Goal: Communication & Community: Answer question/provide support

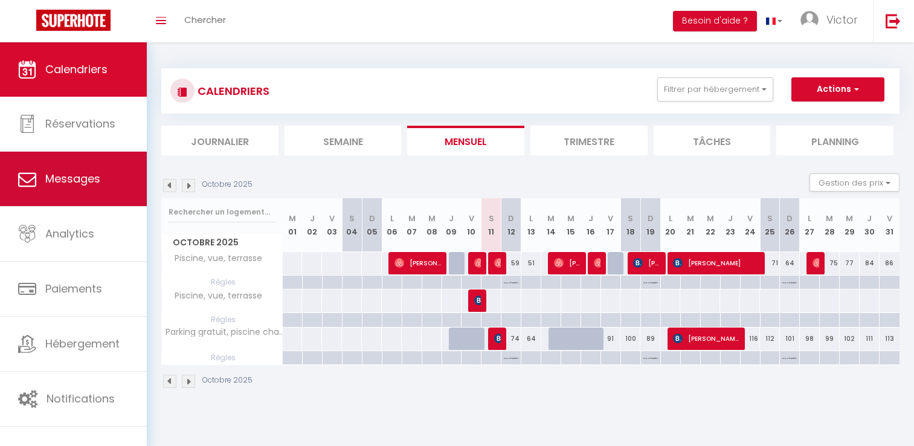
click at [62, 180] on span "Messages" at bounding box center [72, 178] width 55 height 15
select select "message"
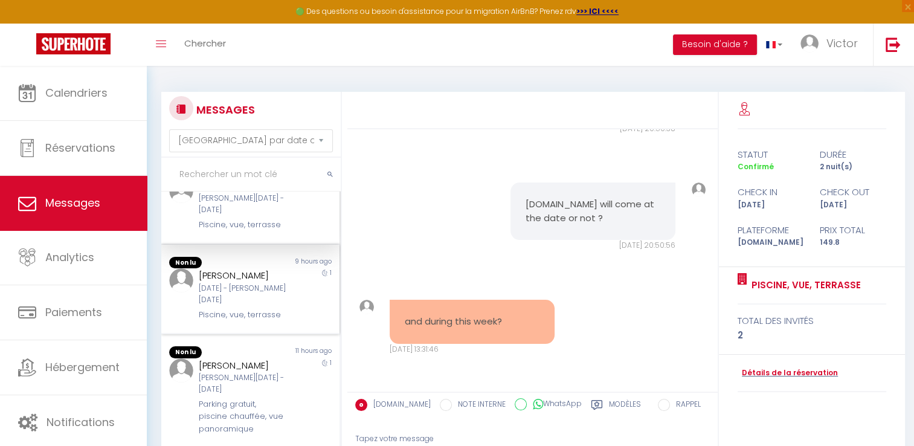
scroll to position [60, 0]
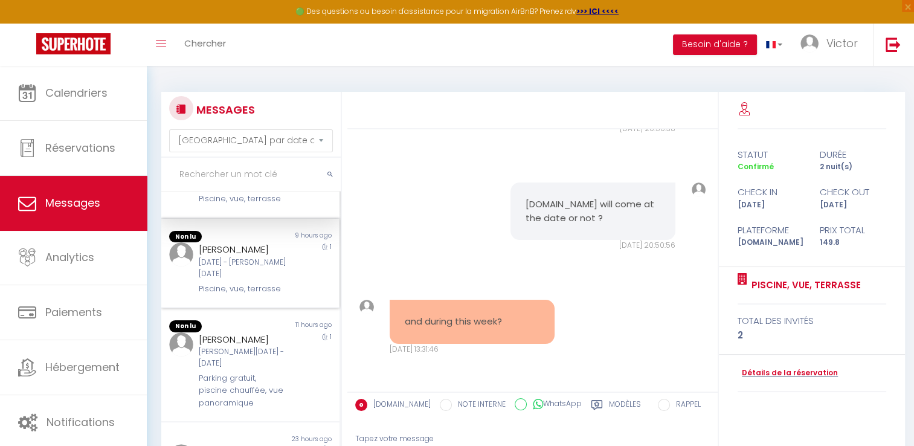
click at [262, 292] on div "Non lu 9 hours ago [PERSON_NAME] [DATE] - [DATE] Piscine, vue, terrasse 1" at bounding box center [250, 263] width 178 height 89
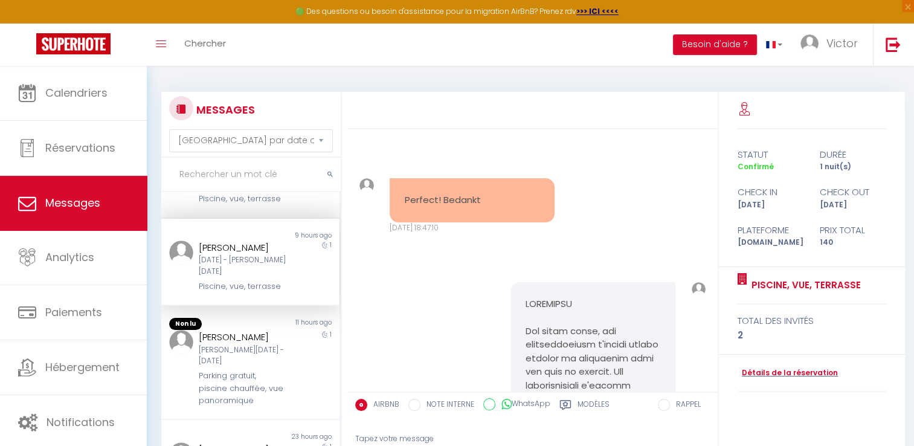
scroll to position [7237, 0]
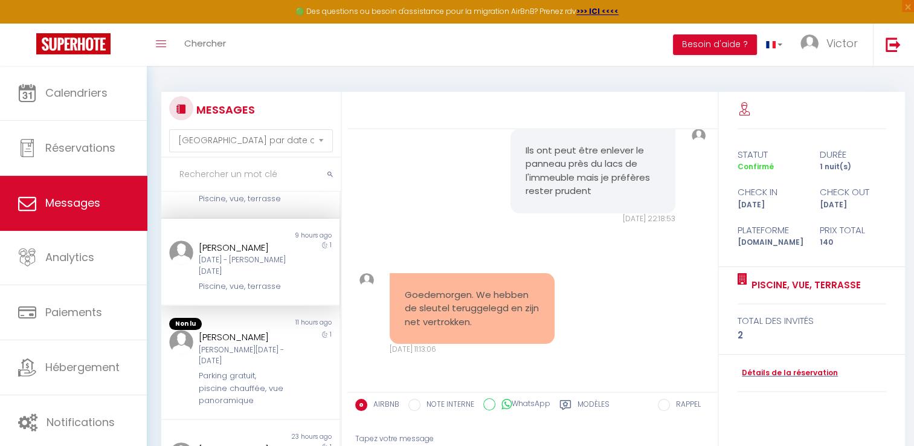
click at [499, 412] on div "AIRBNB NOTE INTERNE WhatsApp Modèles" at bounding box center [501, 405] width 293 height 25
click at [506, 404] on icon at bounding box center [507, 404] width 10 height 12
click at [496, 404] on input "WhatsApp" at bounding box center [490, 404] width 12 height 12
radio input "true"
radio input "false"
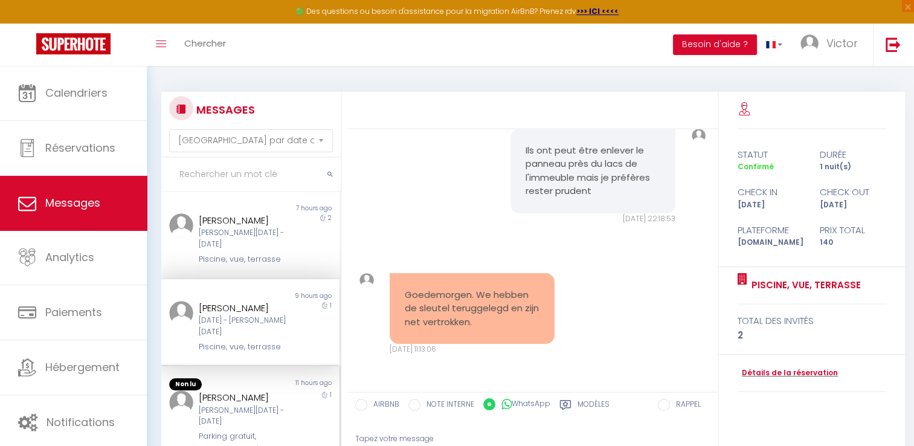
scroll to position [0, 0]
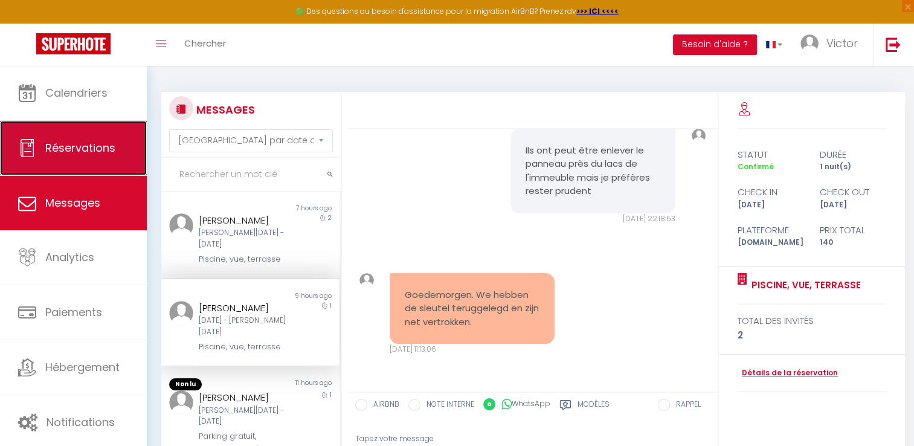
click at [92, 143] on span "Réservations" at bounding box center [80, 147] width 70 height 15
select select "not_cancelled"
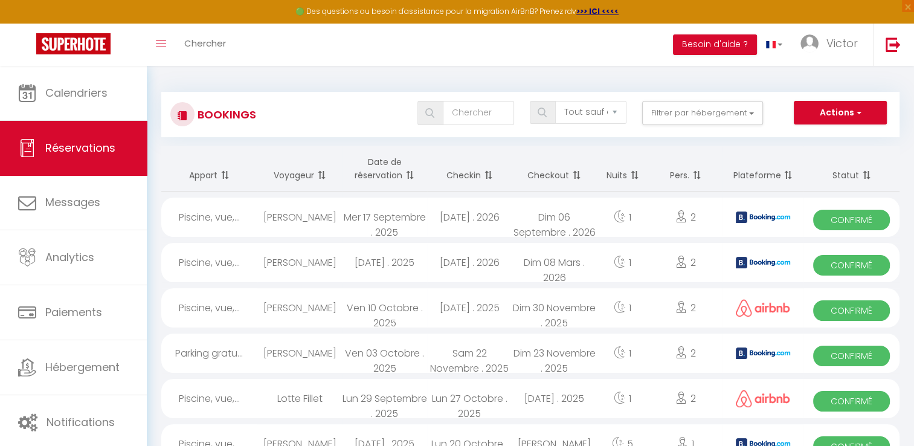
click at [465, 173] on th "Checkin" at bounding box center [469, 168] width 85 height 45
drag, startPoint x: 481, startPoint y: 173, endPoint x: 525, endPoint y: 173, distance: 44.1
click at [482, 173] on span at bounding box center [487, 175] width 12 height 24
drag, startPoint x: 535, startPoint y: 173, endPoint x: 513, endPoint y: 175, distance: 22.5
click at [522, 175] on th "Checkout" at bounding box center [554, 168] width 85 height 45
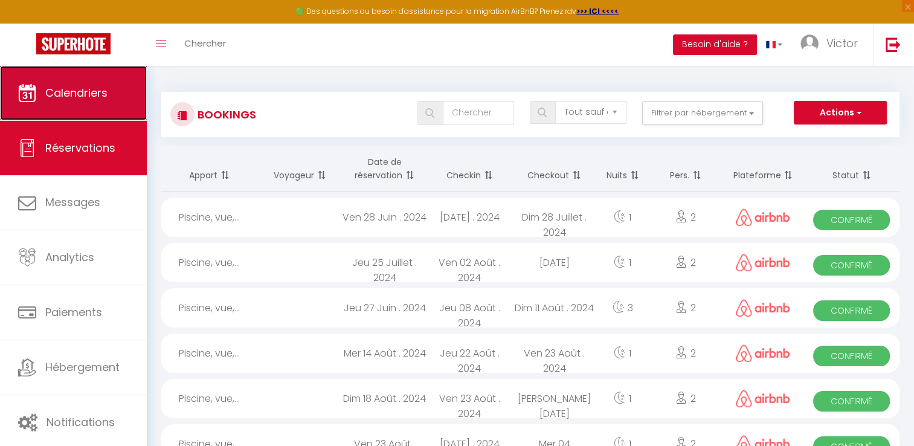
click at [77, 91] on span "Calendriers" at bounding box center [76, 92] width 62 height 15
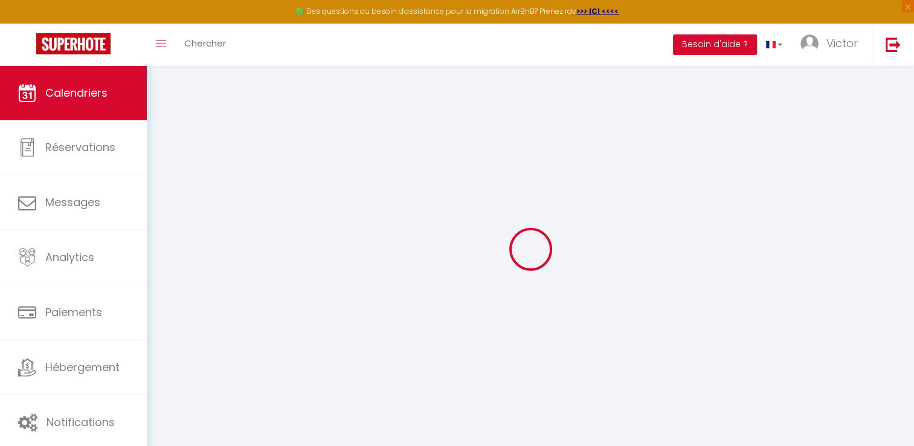
select select
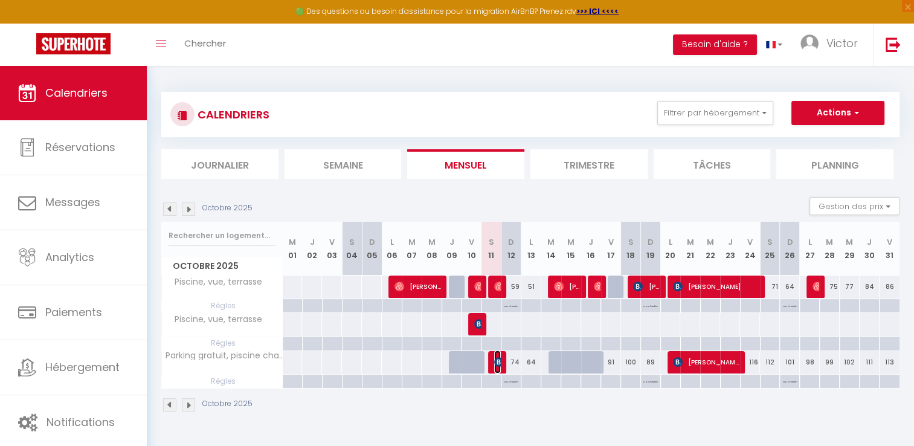
click at [497, 364] on img at bounding box center [499, 362] width 10 height 10
select select "OK"
select select "KO"
select select "0"
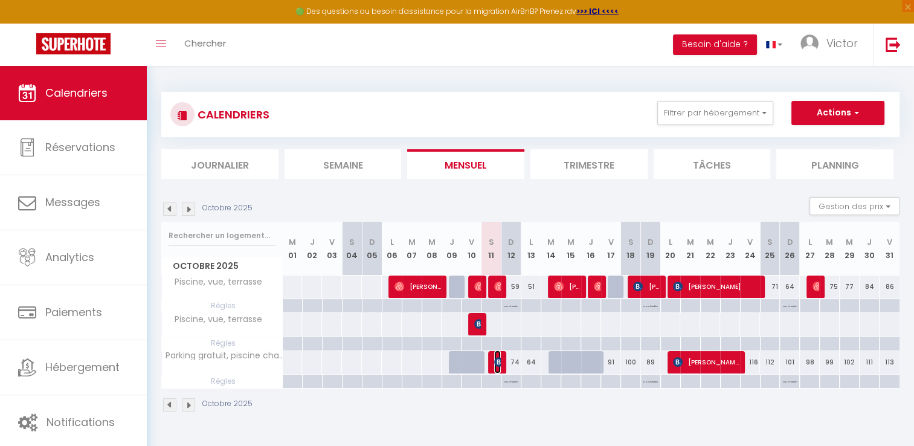
select select "1"
select select
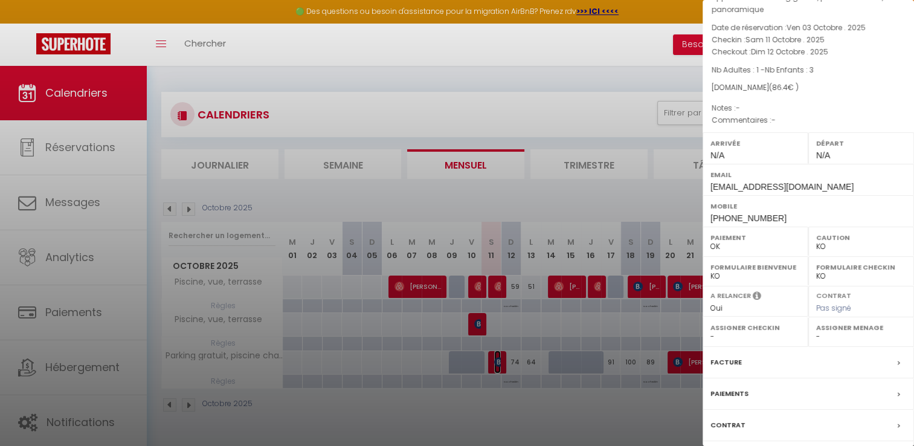
scroll to position [127, 0]
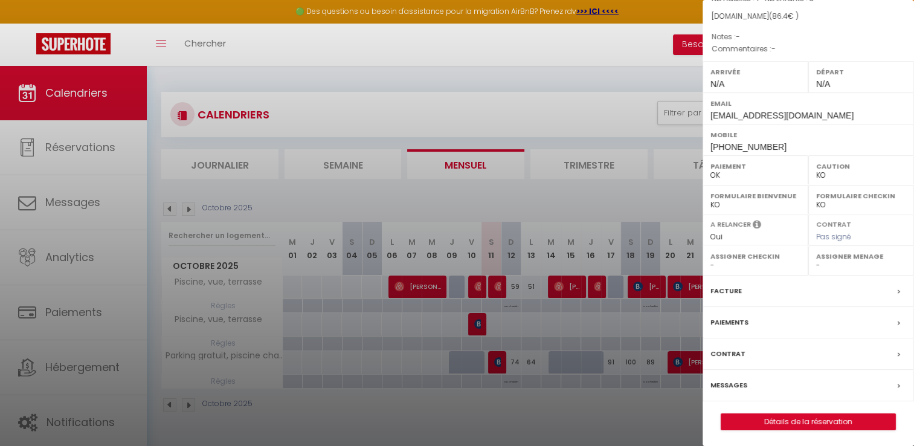
click at [797, 383] on div "Messages" at bounding box center [809, 385] width 212 height 31
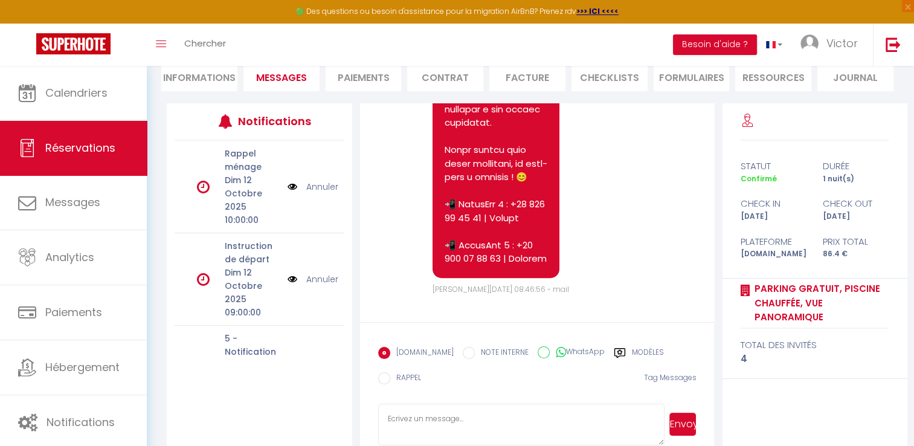
scroll to position [143, 0]
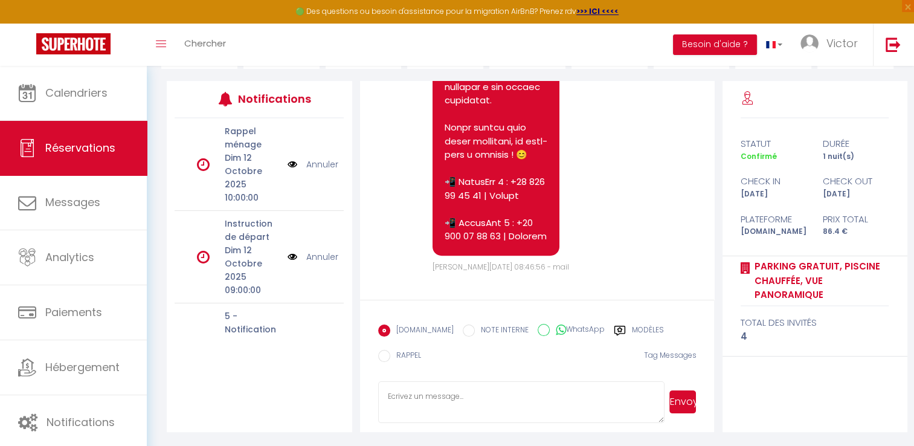
click at [538, 329] on input "WhatsApp" at bounding box center [544, 330] width 12 height 12
radio input "true"
radio input "false"
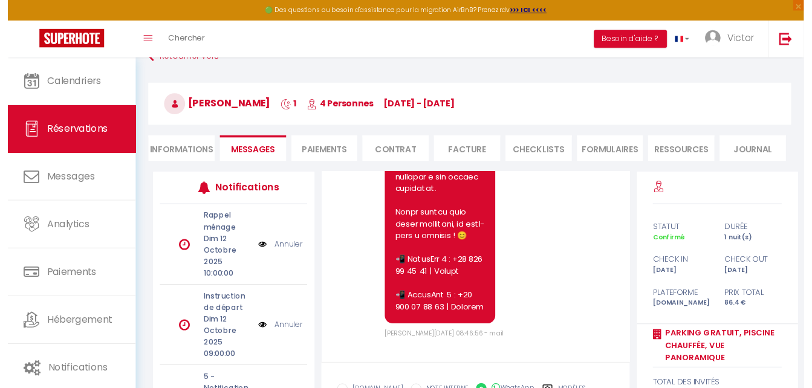
scroll to position [0, 0]
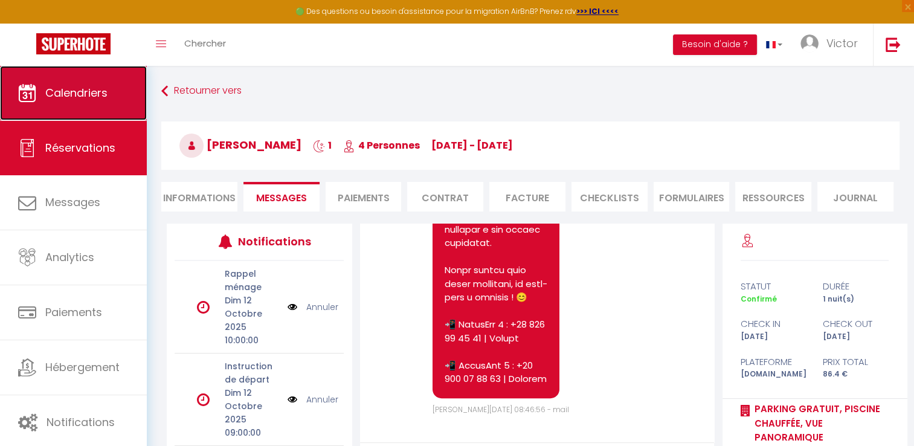
click at [78, 88] on span "Calendriers" at bounding box center [76, 92] width 62 height 15
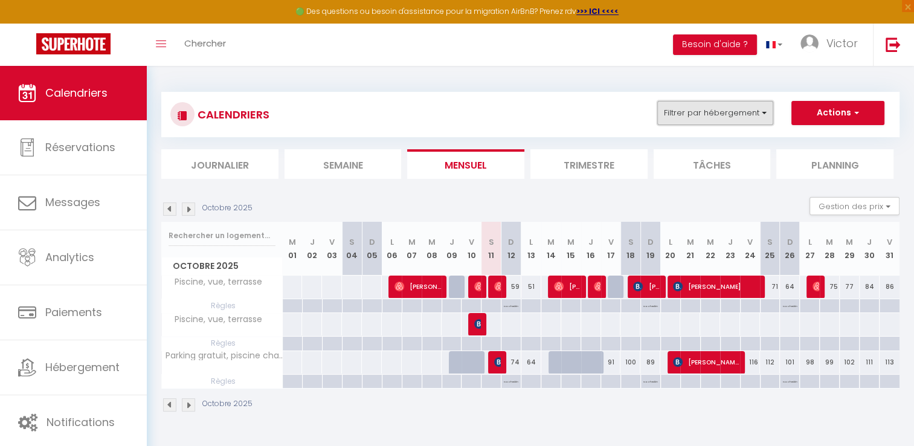
click at [676, 114] on button "Filtrer par hébergement" at bounding box center [716, 113] width 116 height 24
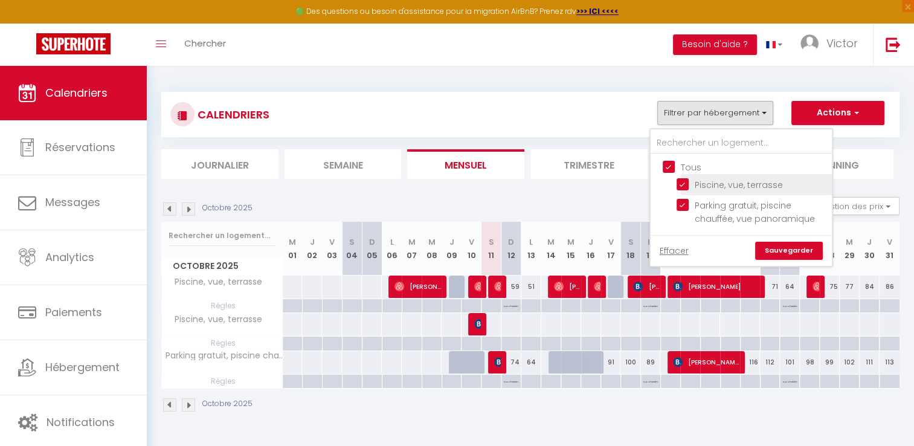
click at [682, 184] on input "Piscine, vue, terrasse" at bounding box center [752, 184] width 151 height 12
checkbox input "false"
click at [783, 245] on link "Sauvegarder" at bounding box center [790, 251] width 68 height 18
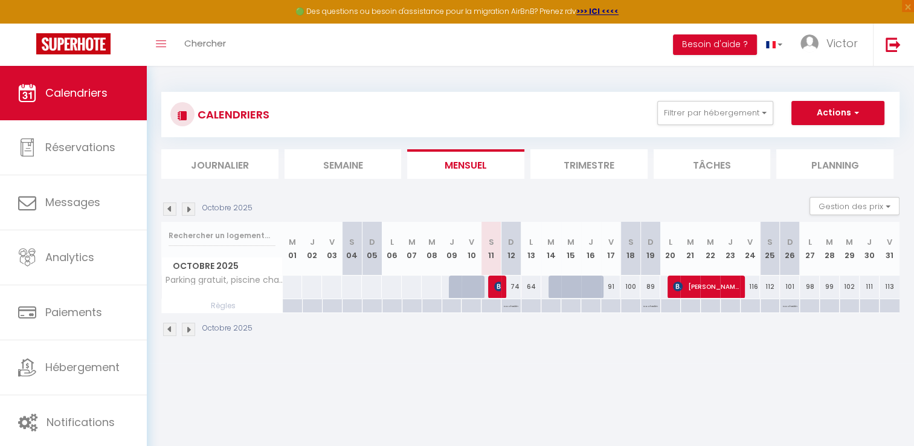
click at [612, 162] on li "Trimestre" at bounding box center [589, 164] width 117 height 30
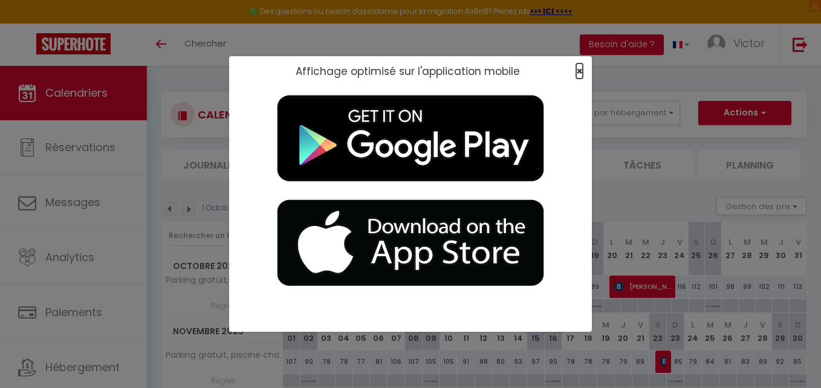
click at [577, 70] on span "×" at bounding box center [579, 70] width 7 height 15
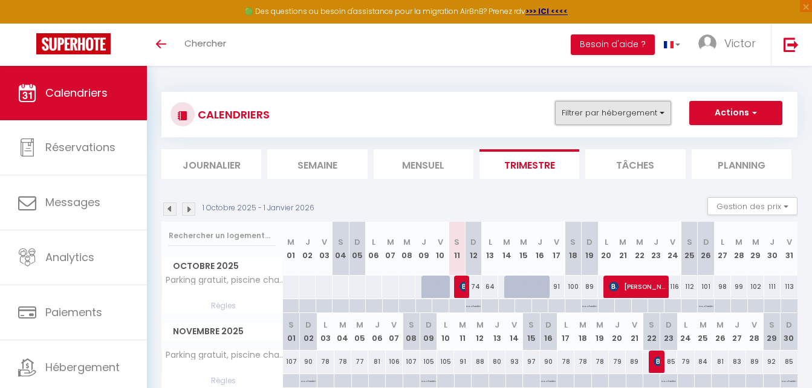
click at [606, 101] on button "Filtrer par hébergement" at bounding box center [613, 113] width 116 height 24
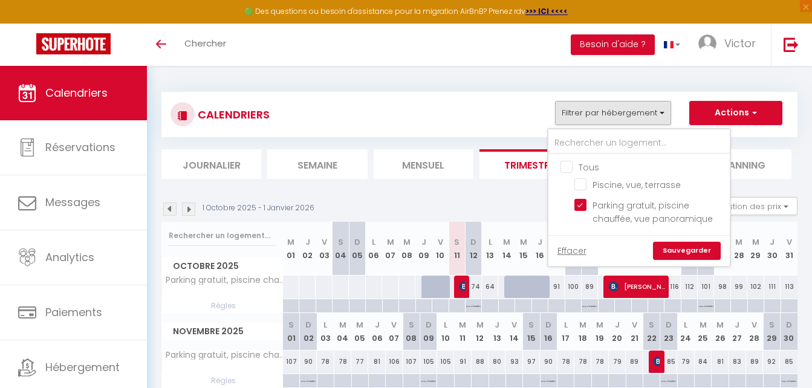
click at [565, 167] on input "Tous" at bounding box center [650, 166] width 181 height 12
checkbox input "true"
drag, startPoint x: 468, startPoint y: 110, endPoint x: 512, endPoint y: 134, distance: 50.0
click at [468, 110] on div "CALENDRIERS Filtrer par hébergement Tous Piscine, vue, terrasse Parking gratuit…" at bounding box center [479, 114] width 618 height 27
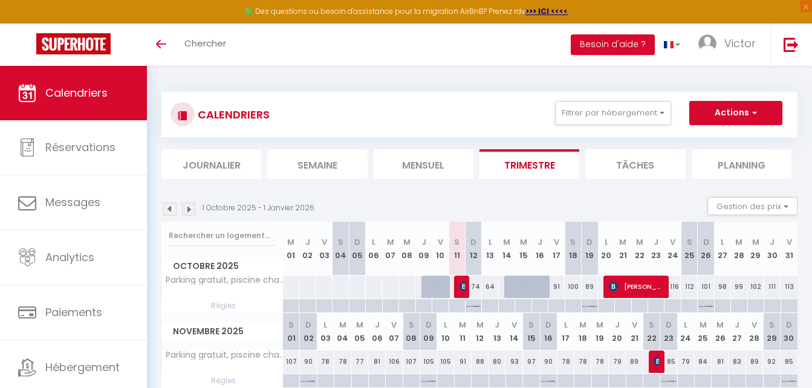
click at [600, 99] on div "CALENDRIERS Filtrer par hébergement Tous Piscine, vue, terrasse Parking gratuit…" at bounding box center [479, 114] width 636 height 45
click at [600, 108] on button "Filtrer par hébergement" at bounding box center [613, 113] width 116 height 24
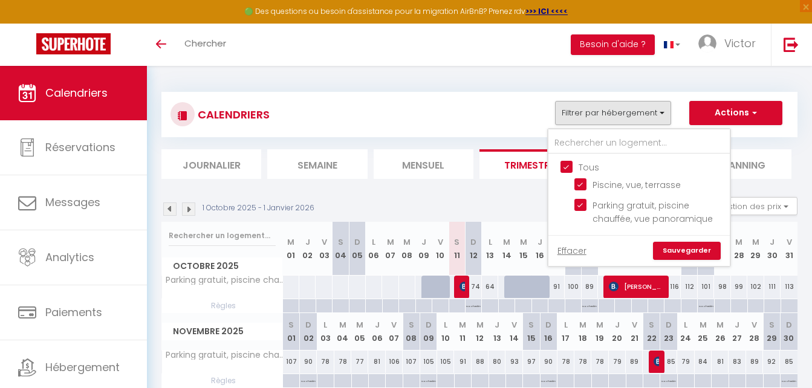
click at [683, 244] on link "Sauvegarder" at bounding box center [687, 251] width 68 height 18
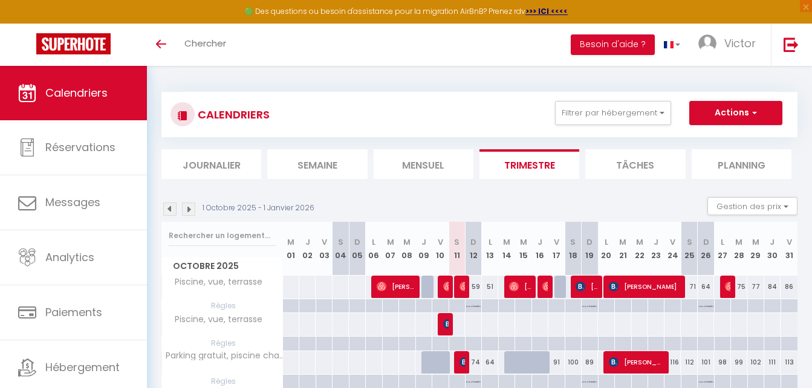
click at [419, 152] on li "Mensuel" at bounding box center [424, 164] width 100 height 30
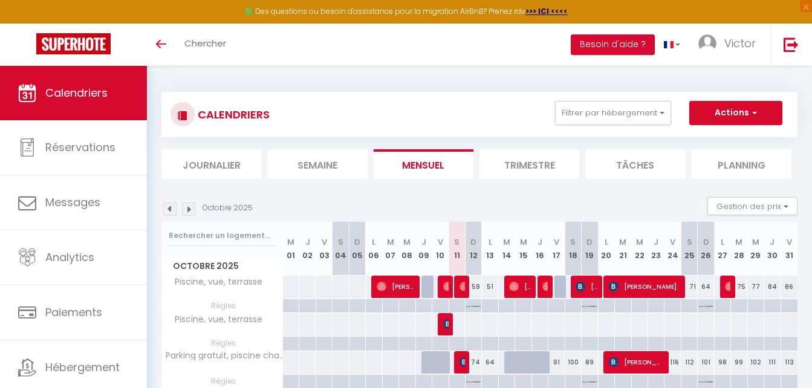
drag, startPoint x: 710, startPoint y: 361, endPoint x: 673, endPoint y: 322, distance: 53.9
drag, startPoint x: 673, startPoint y: 322, endPoint x: 526, endPoint y: 188, distance: 199.4
click at [526, 187] on section "Octobre 2025 Gestion des prix Nb Nuits minimum Règles Disponibilité Octobre 202…" at bounding box center [479, 304] width 636 height 239
click at [589, 283] on span "[PERSON_NAME]" at bounding box center [586, 286] width 22 height 23
select select "OK"
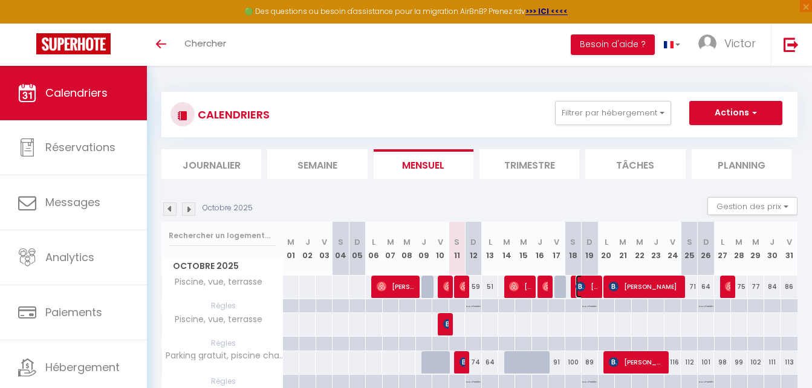
select select "KO"
select select "0"
select select "1"
select select
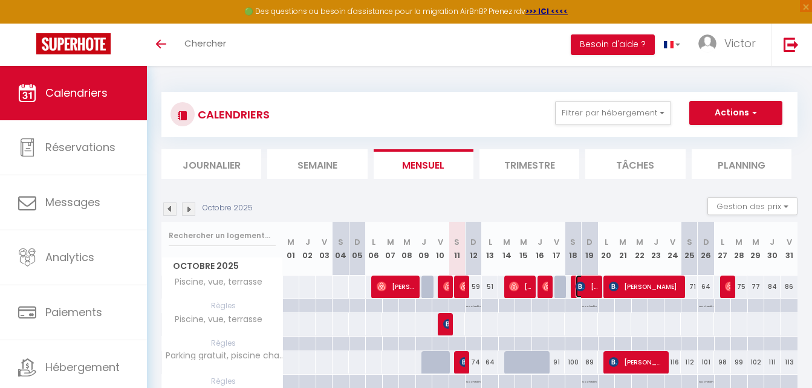
select select "53639"
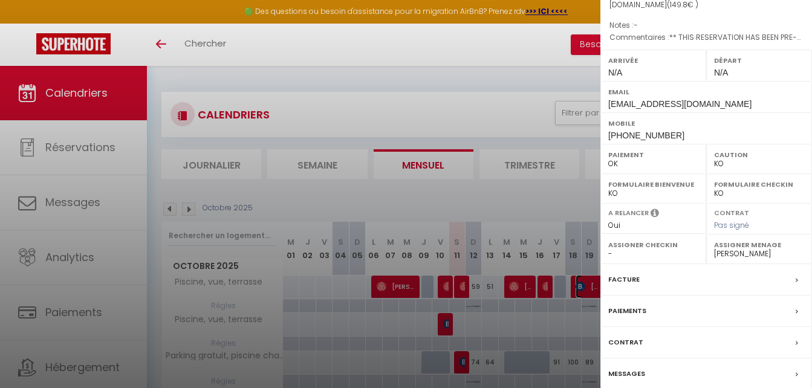
scroll to position [175, 0]
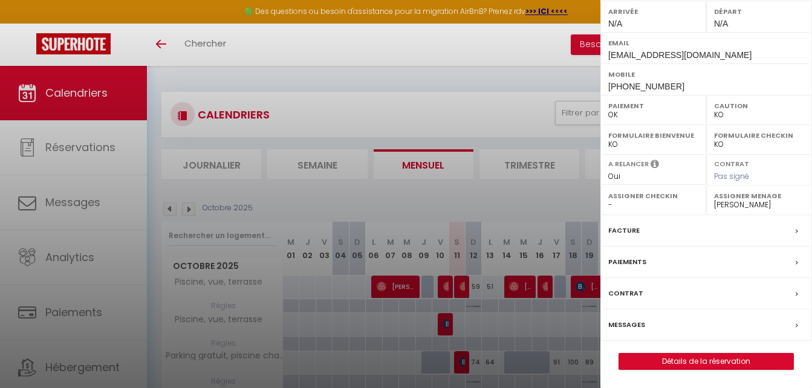
click at [666, 319] on div "Messages" at bounding box center [706, 324] width 212 height 31
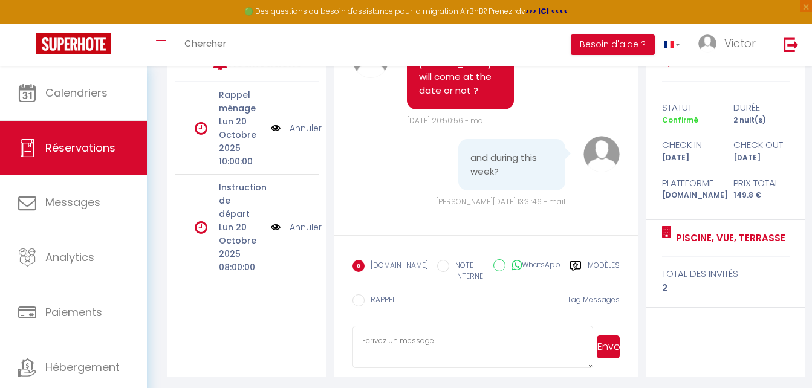
scroll to position [183, 0]
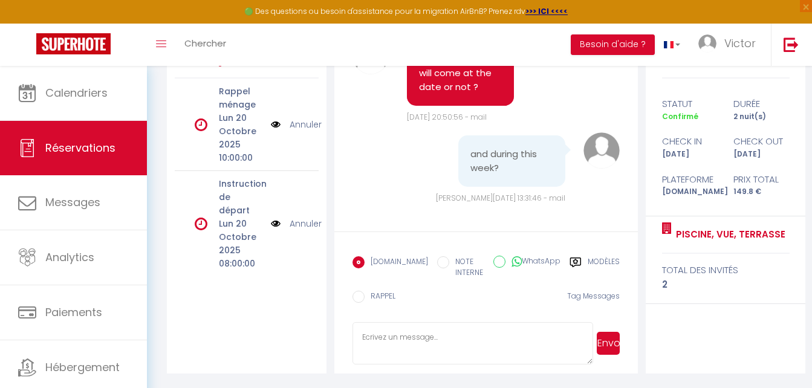
click at [473, 327] on textarea at bounding box center [472, 343] width 241 height 42
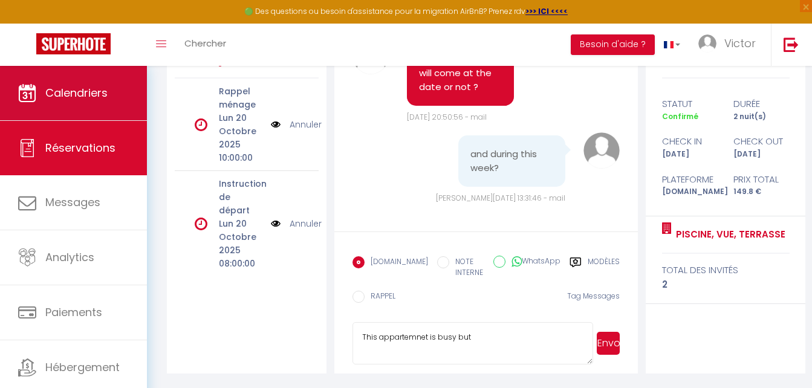
type textarea "This appartemnet is busy but"
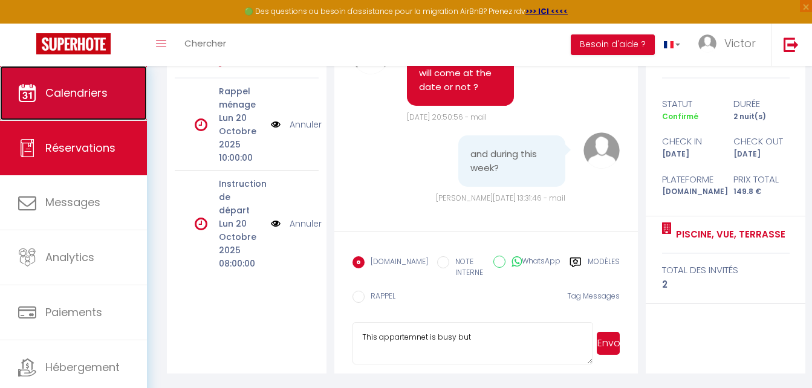
click at [105, 95] on span "Calendriers" at bounding box center [76, 92] width 62 height 15
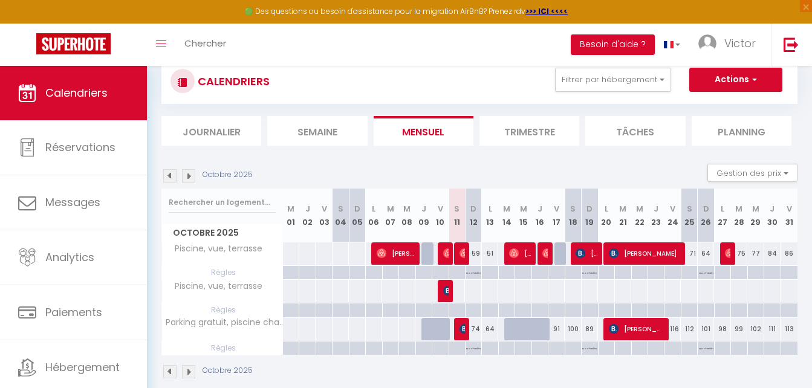
scroll to position [60, 0]
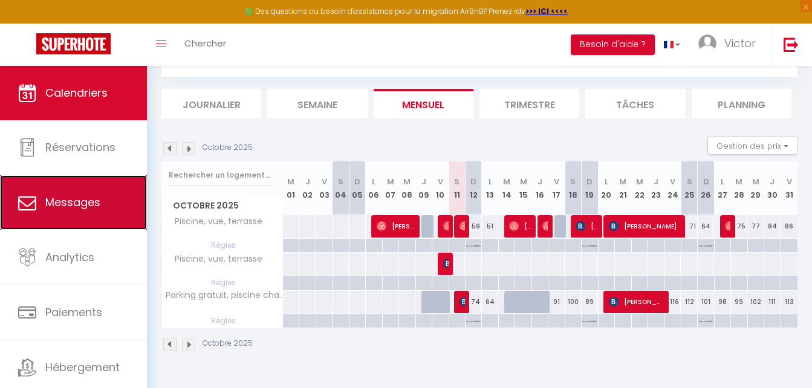
click at [77, 190] on link "Messages" at bounding box center [73, 202] width 147 height 54
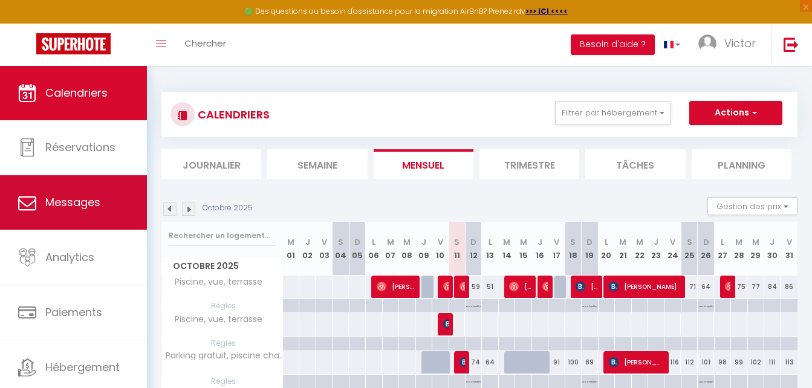
select select "message"
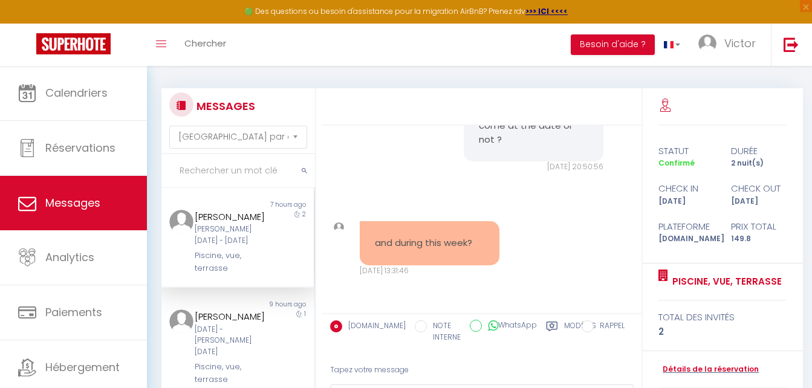
scroll to position [105, 0]
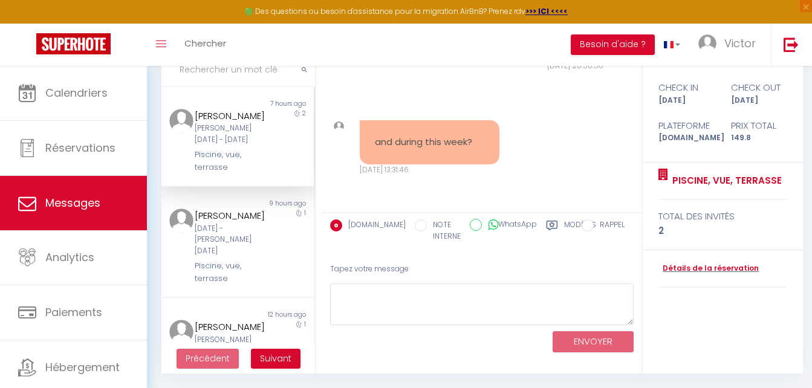
click at [442, 264] on div "Tapez votre message" at bounding box center [481, 269] width 303 height 30
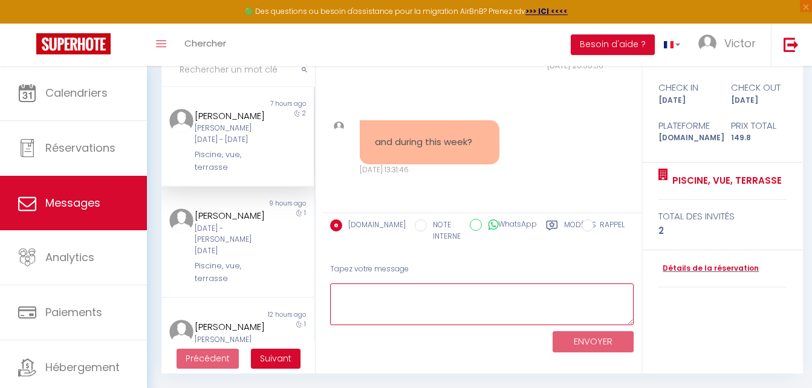
click at [408, 312] on textarea at bounding box center [481, 304] width 303 height 42
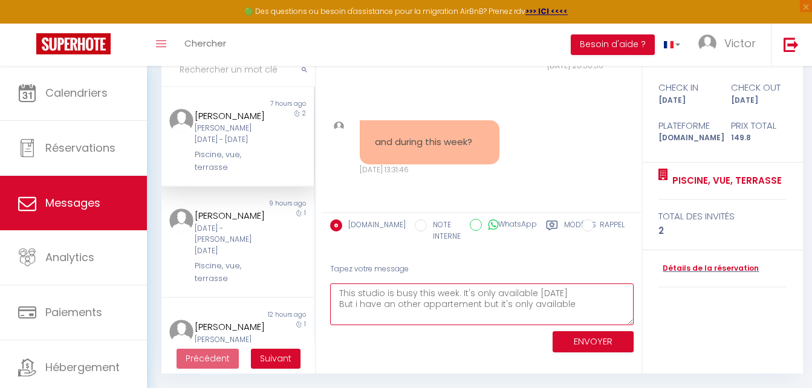
click at [566, 305] on textarea "This studio is busy this week. It's only available [DATE] But i have an other a…" at bounding box center [481, 304] width 303 height 42
type textarea "This studio is busy this week. It's only available [DATE] But i have an other a…"
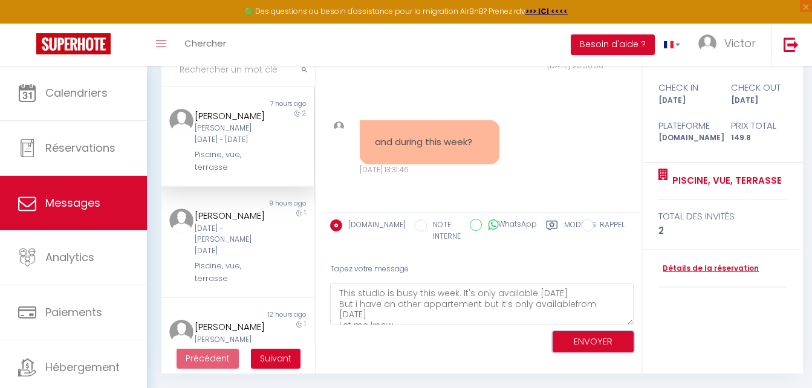
click at [622, 334] on button "ENVOYER" at bounding box center [592, 341] width 81 height 21
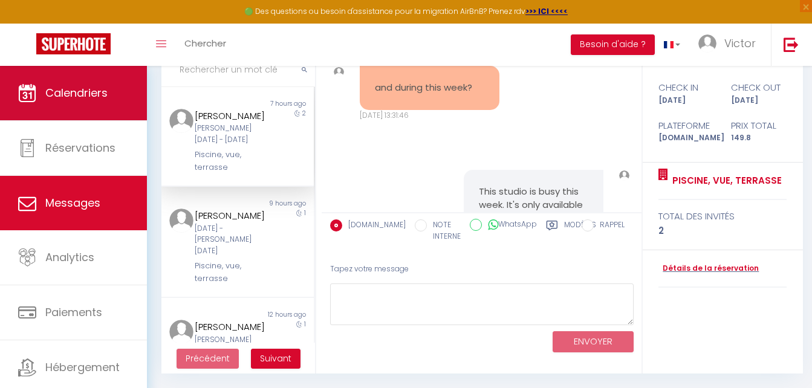
scroll to position [2492, 0]
